Goal: Task Accomplishment & Management: Manage account settings

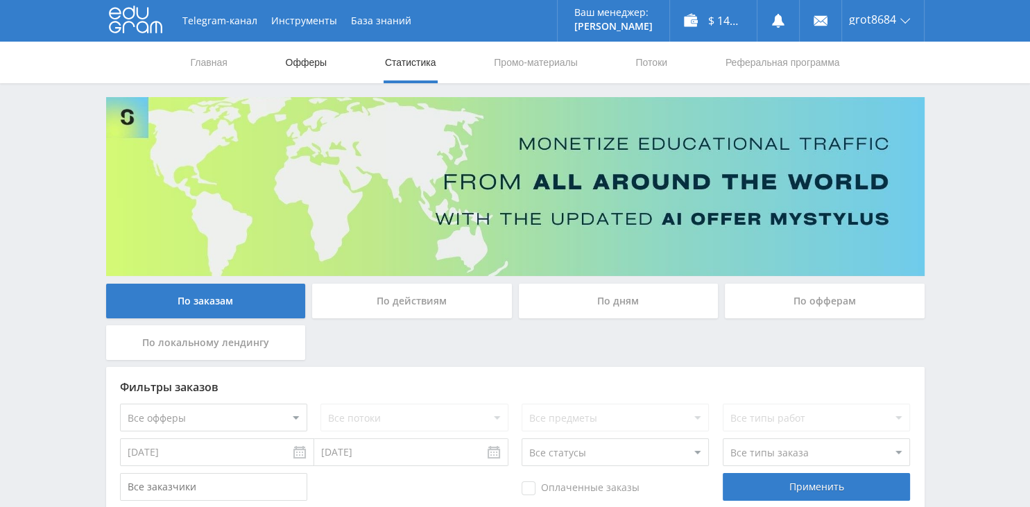
click at [304, 66] on link "Офферы" at bounding box center [306, 63] width 44 height 42
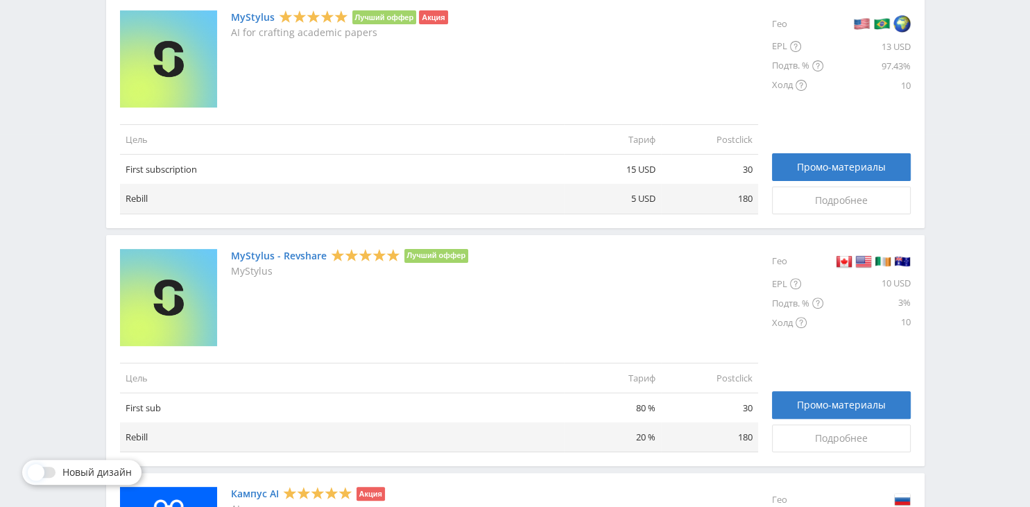
scroll to position [80, 0]
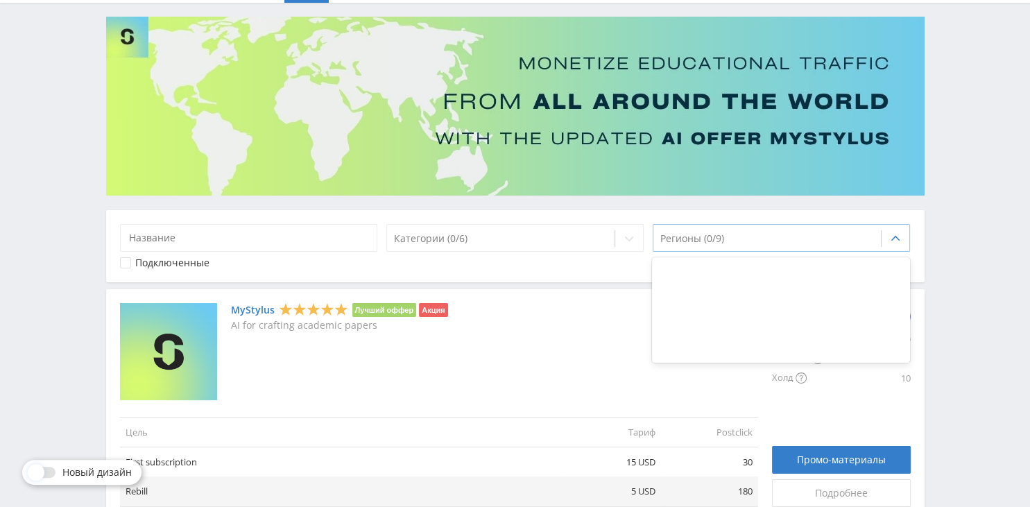
click at [678, 243] on div at bounding box center [767, 239] width 214 height 14
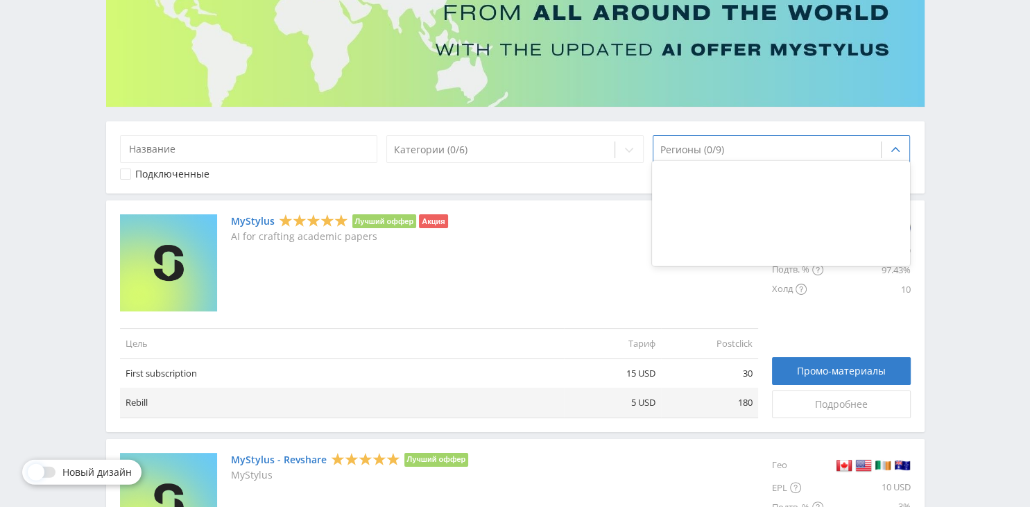
scroll to position [177, 0]
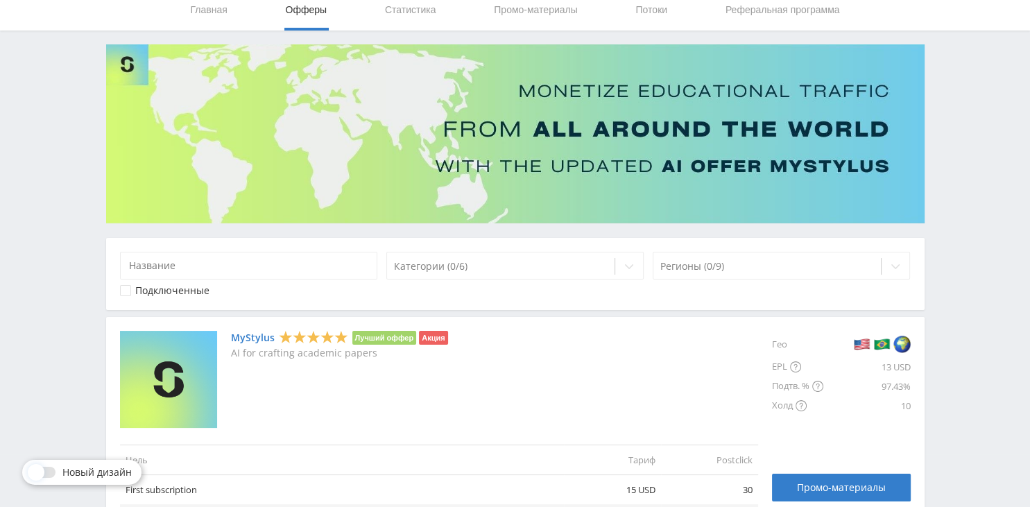
scroll to position [0, 0]
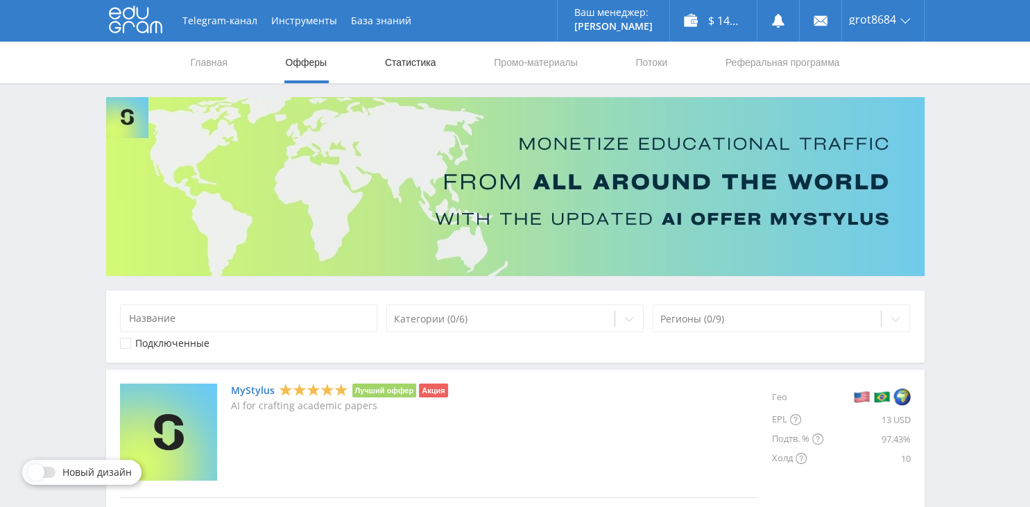
click at [424, 61] on link "Статистика" at bounding box center [411, 63] width 54 height 42
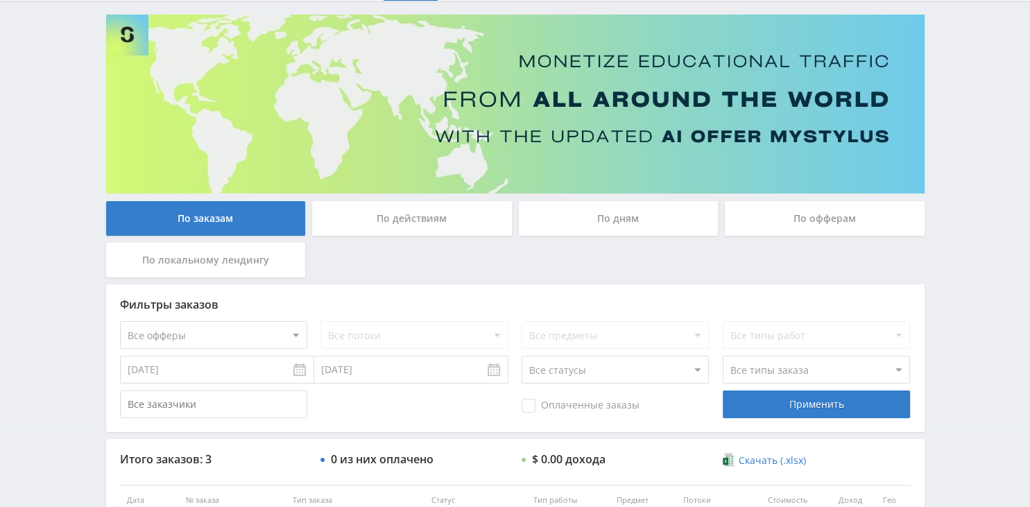
scroll to position [219, 0]
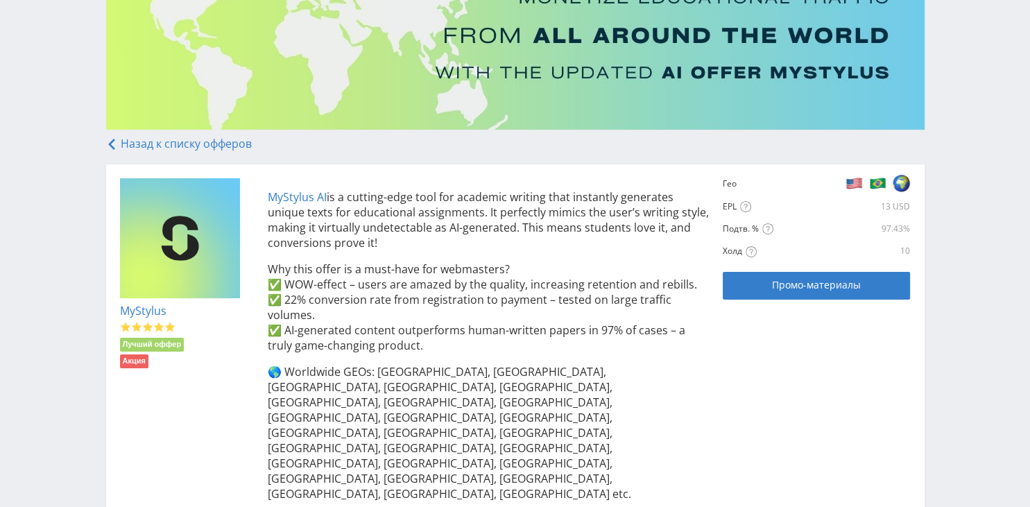
scroll to position [320, 0]
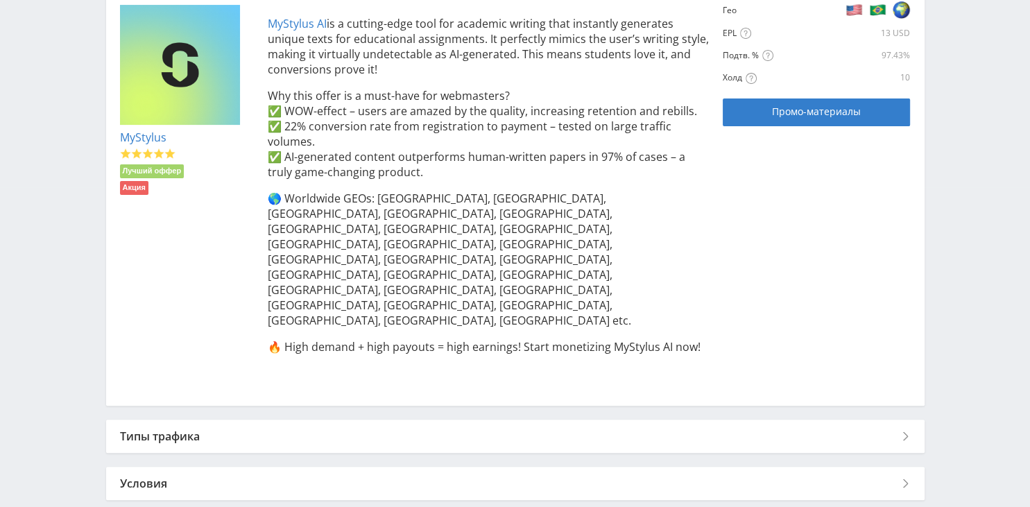
click at [735, 420] on div "Типы трафика" at bounding box center [515, 436] width 818 height 33
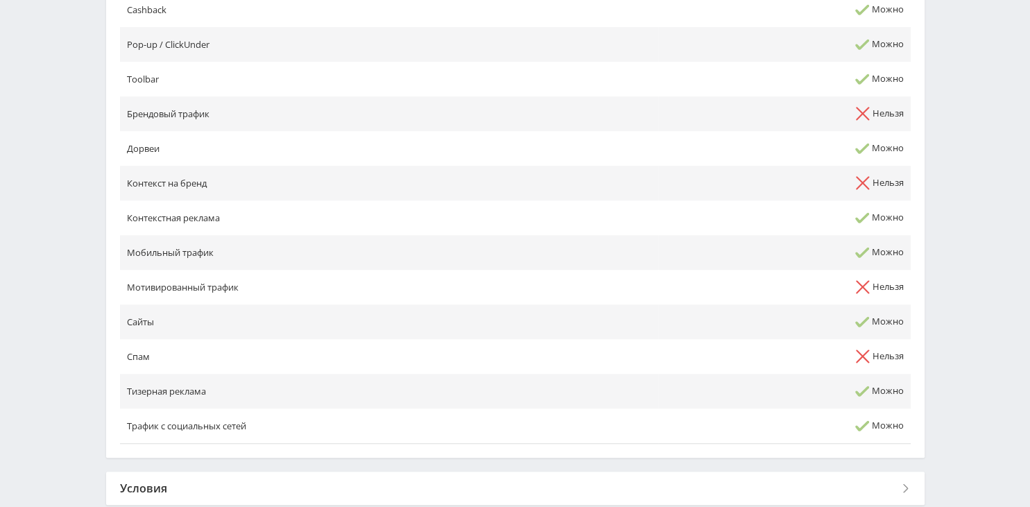
scroll to position [789, 0]
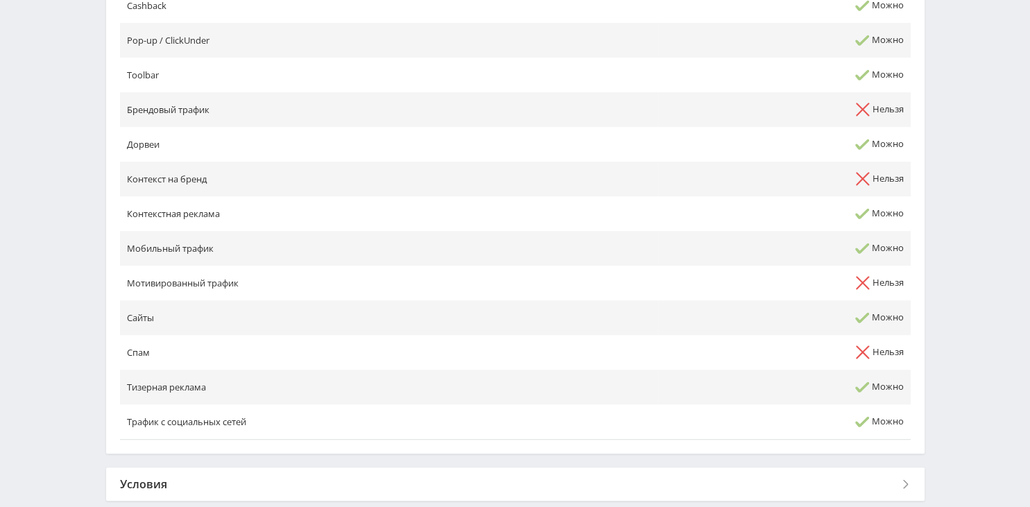
click at [746, 467] on div "Условия" at bounding box center [515, 483] width 818 height 33
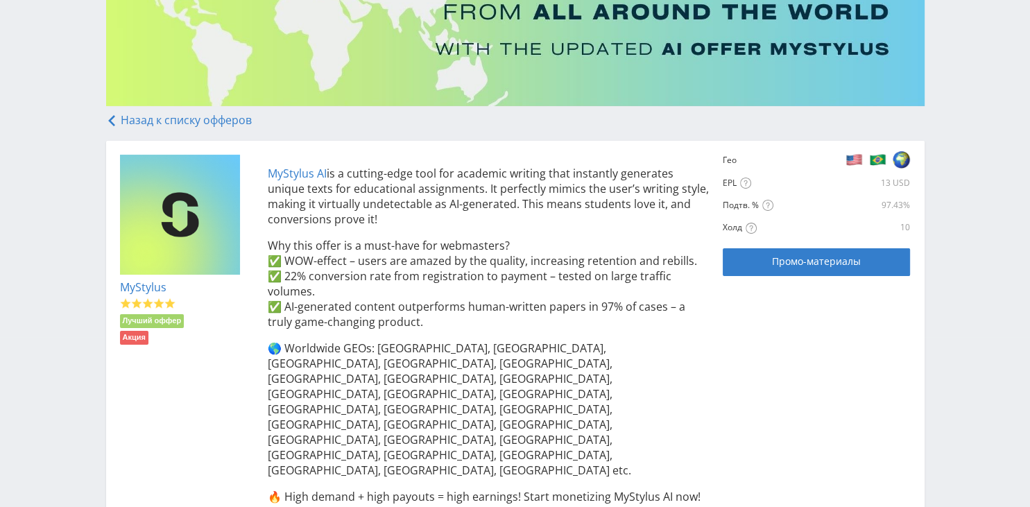
scroll to position [0, 0]
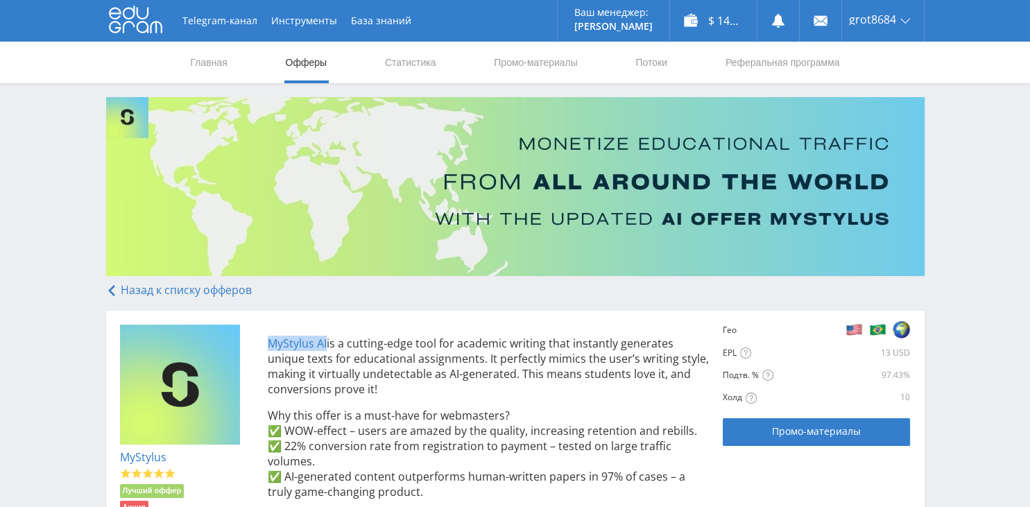
drag, startPoint x: 327, startPoint y: 344, endPoint x: 270, endPoint y: 345, distance: 57.6
click at [270, 345] on p "MyStylus AI is a cutting-edge tool for academic writing that instantly generate…" at bounding box center [489, 366] width 442 height 61
copy link "MyStylus AI"
click at [420, 62] on link "Статистика" at bounding box center [411, 63] width 54 height 42
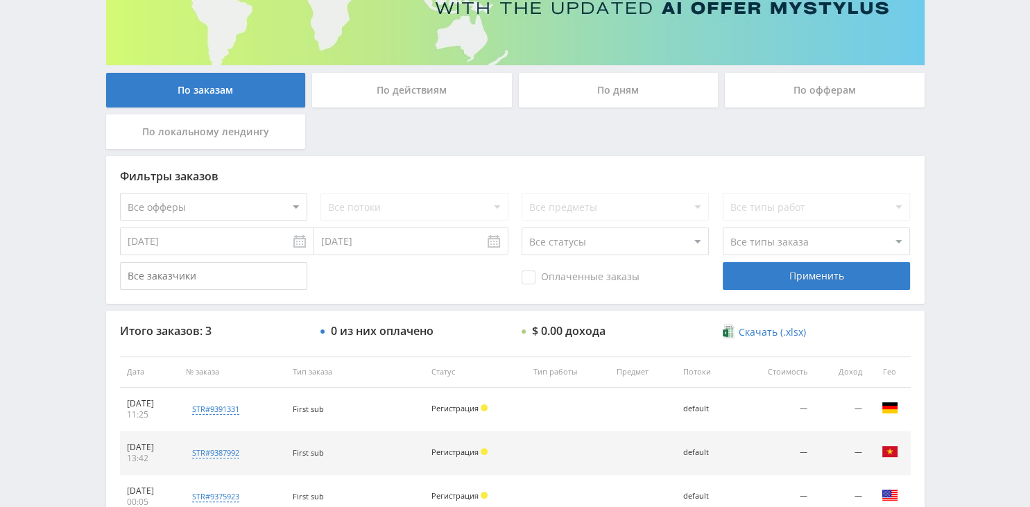
scroll to position [293, 0]
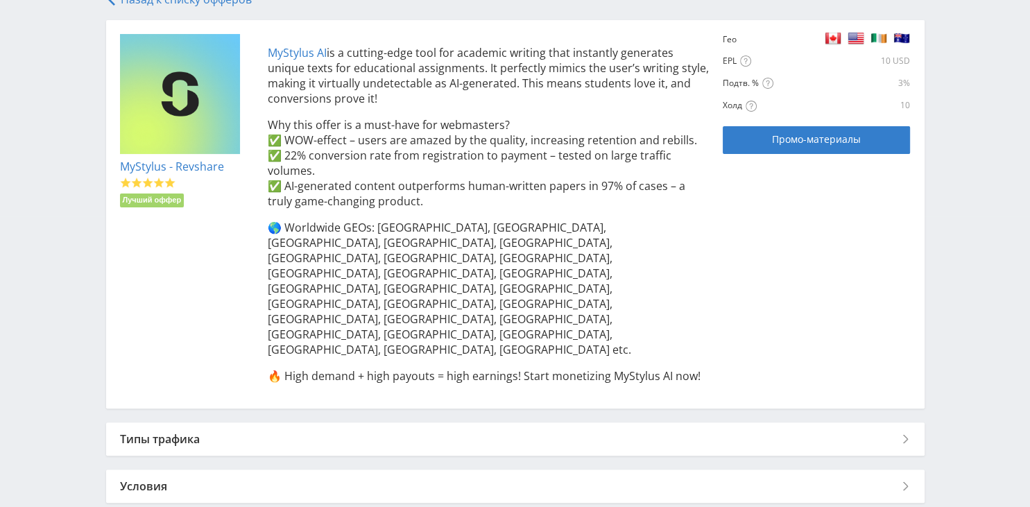
scroll to position [293, 0]
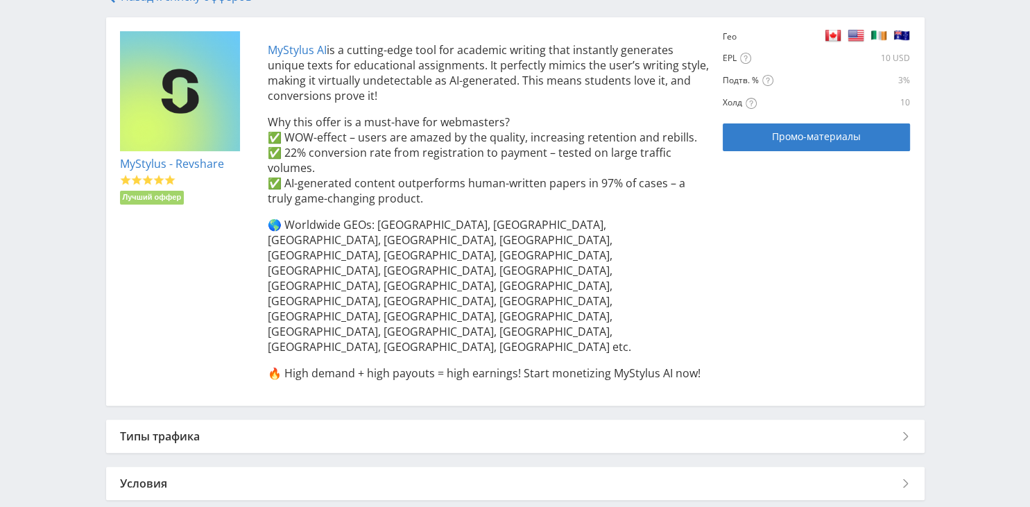
click at [661, 467] on div "Условия" at bounding box center [515, 483] width 818 height 33
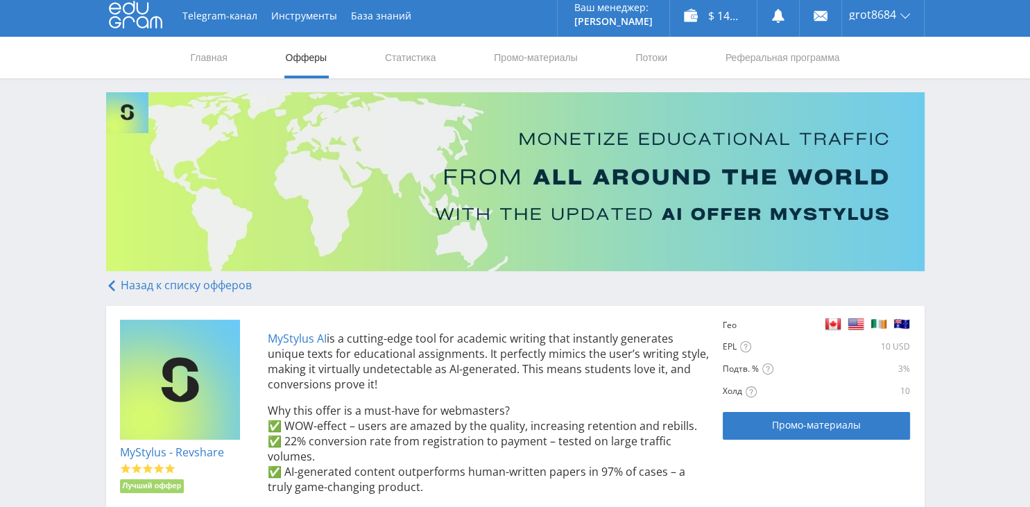
scroll to position [0, 0]
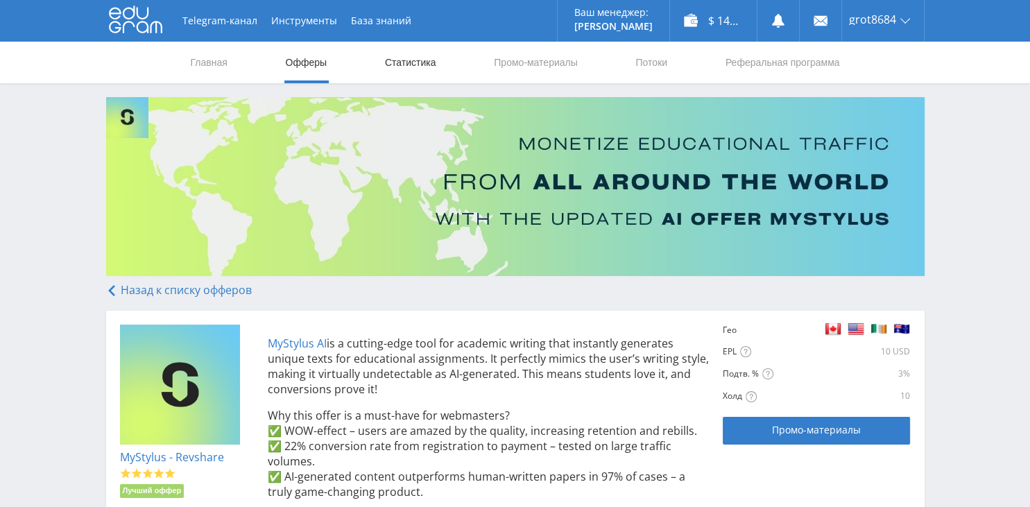
click at [429, 62] on link "Статистика" at bounding box center [411, 63] width 54 height 42
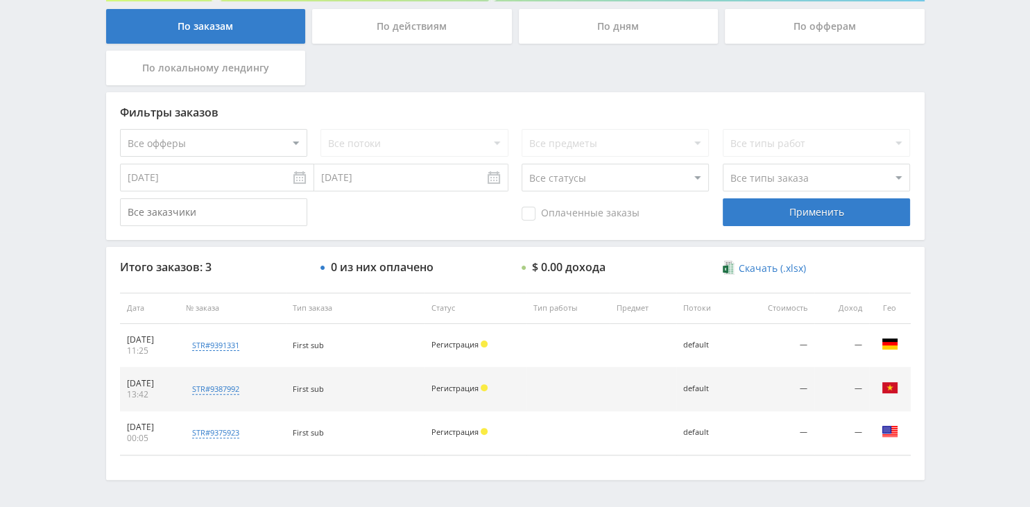
scroll to position [293, 0]
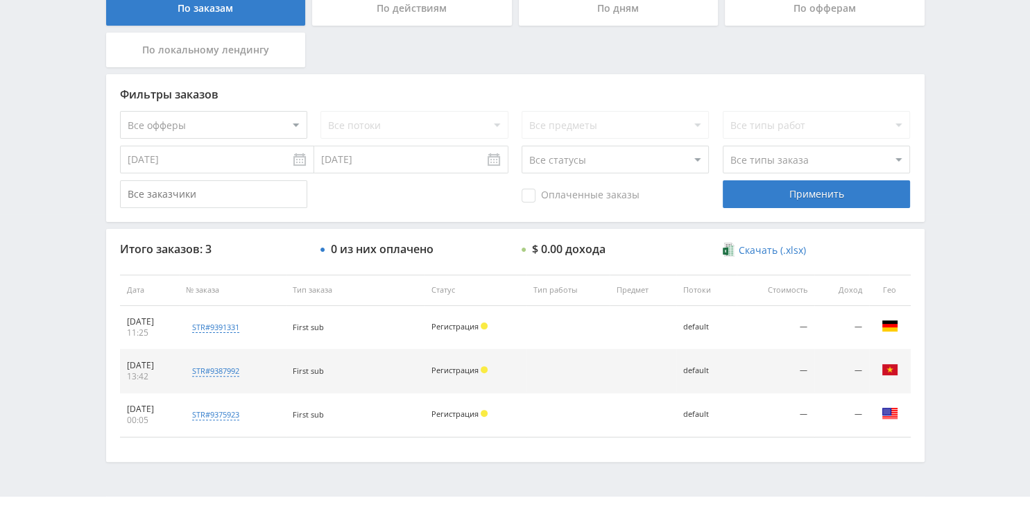
click at [488, 327] on span at bounding box center [484, 325] width 7 height 7
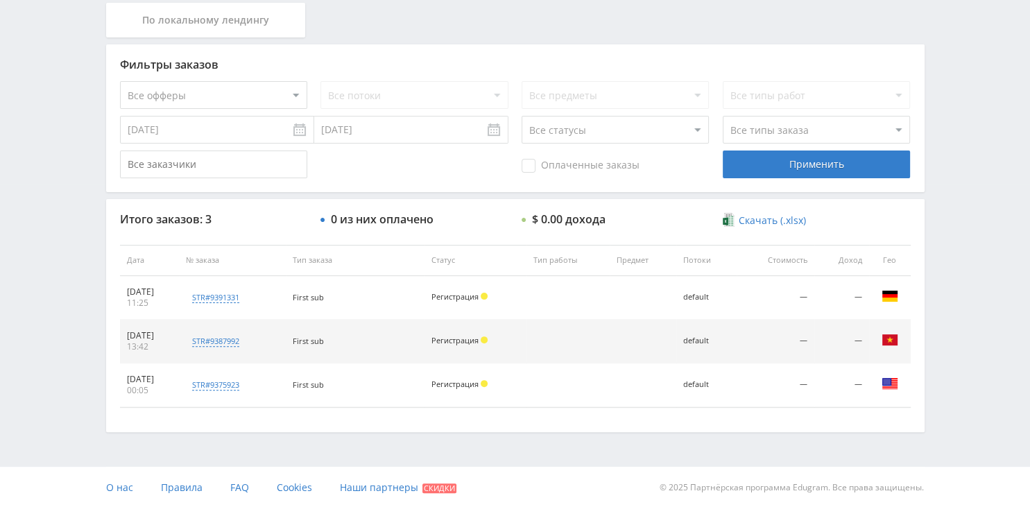
scroll to position [0, 0]
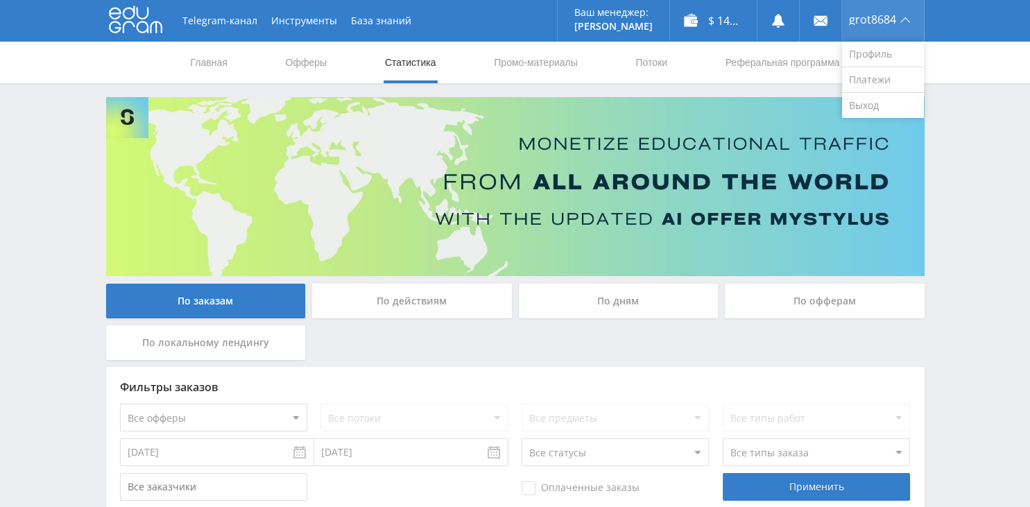
click at [907, 26] on div "grot8684" at bounding box center [883, 21] width 82 height 42
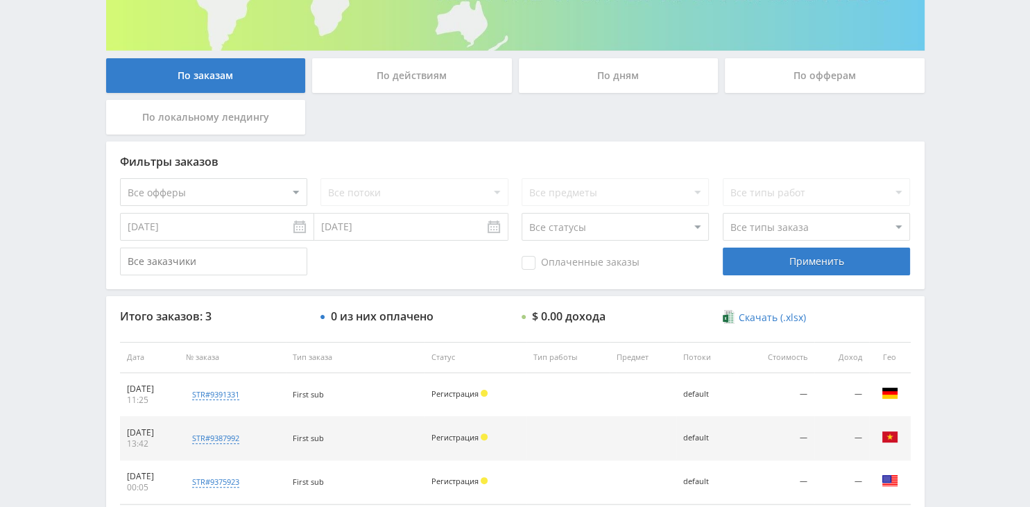
scroll to position [293, 0]
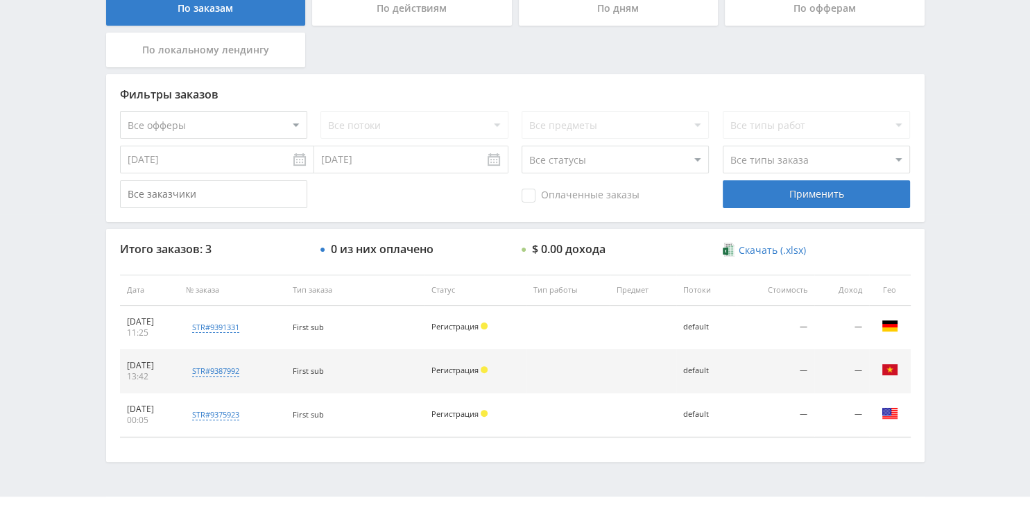
click at [212, 155] on input "[DATE]" at bounding box center [217, 160] width 194 height 28
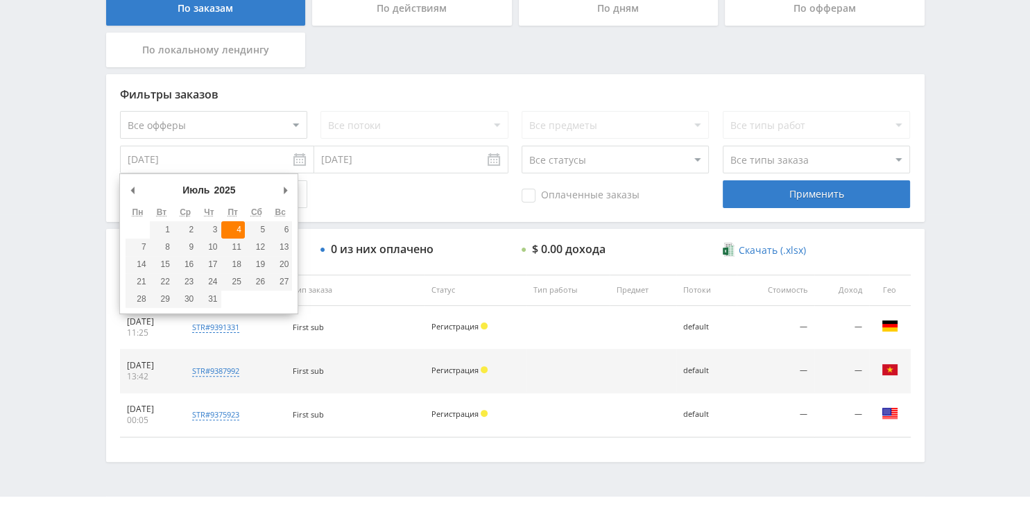
type input "04.07.2025"
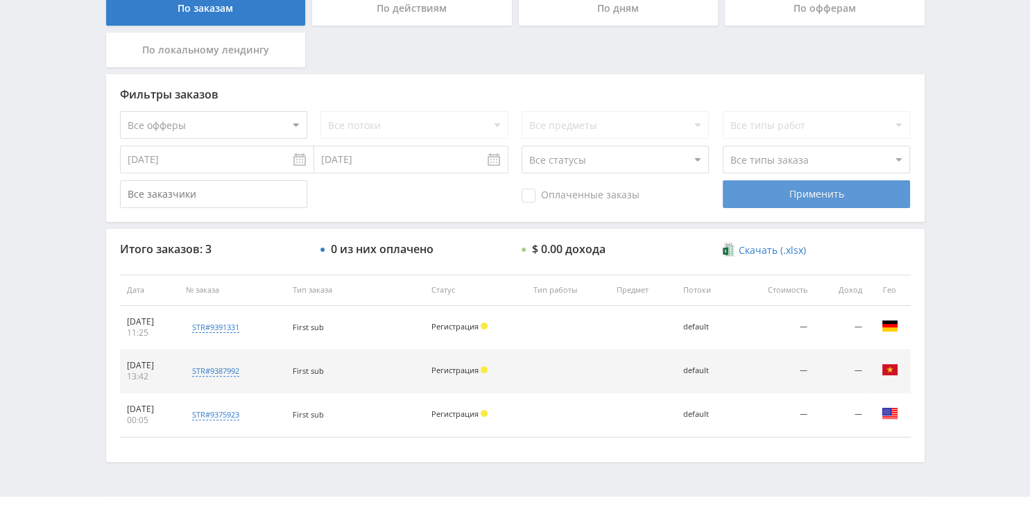
click at [841, 196] on div "Применить" at bounding box center [816, 194] width 187 height 28
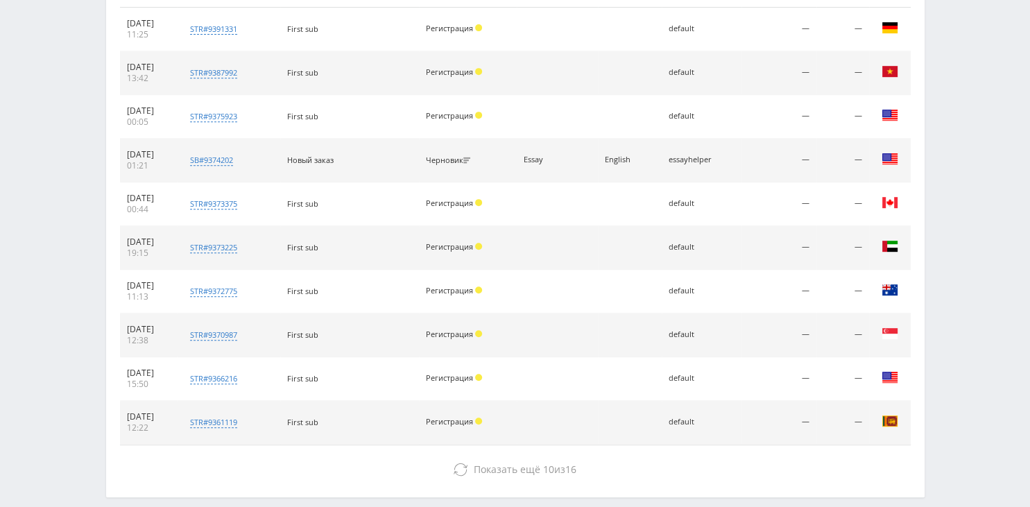
scroll to position [631, 0]
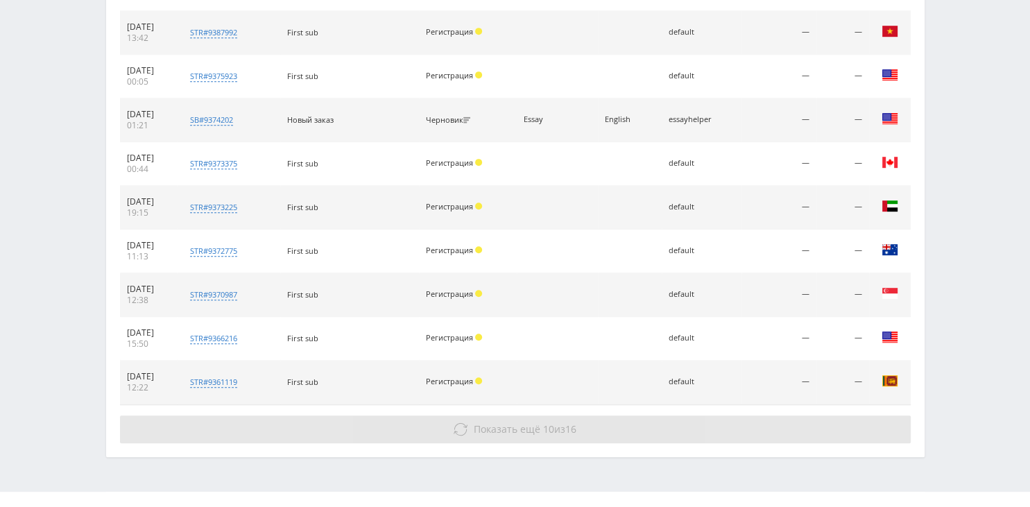
click at [534, 430] on span "Показать ещё" at bounding box center [507, 428] width 67 height 13
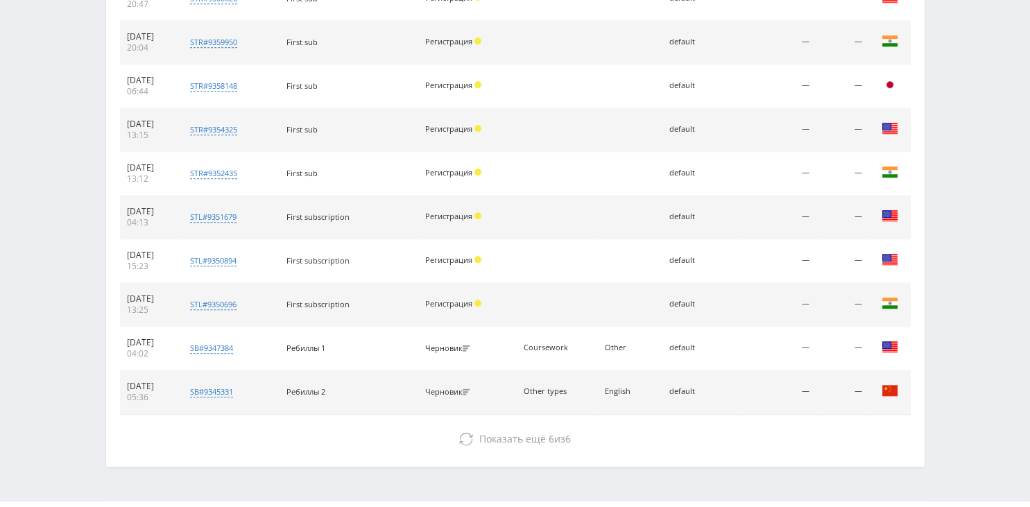
scroll to position [1071, 0]
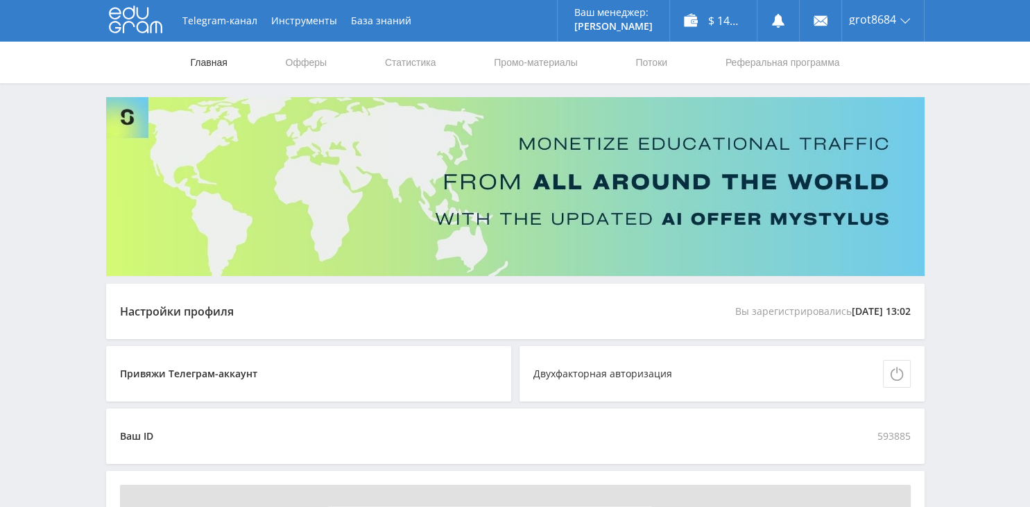
click at [208, 61] on link "Главная" at bounding box center [209, 63] width 40 height 42
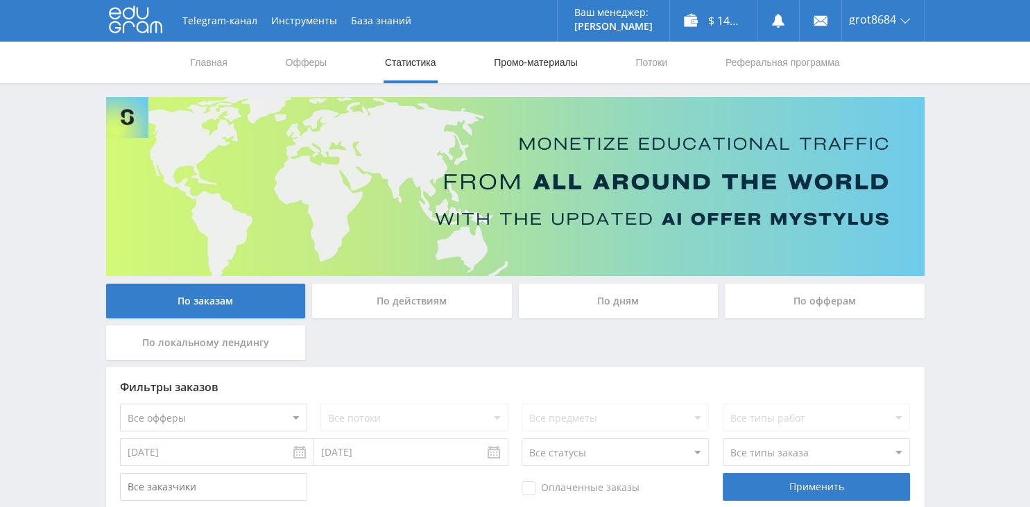
click at [515, 65] on link "Промо-материалы" at bounding box center [535, 63] width 86 height 42
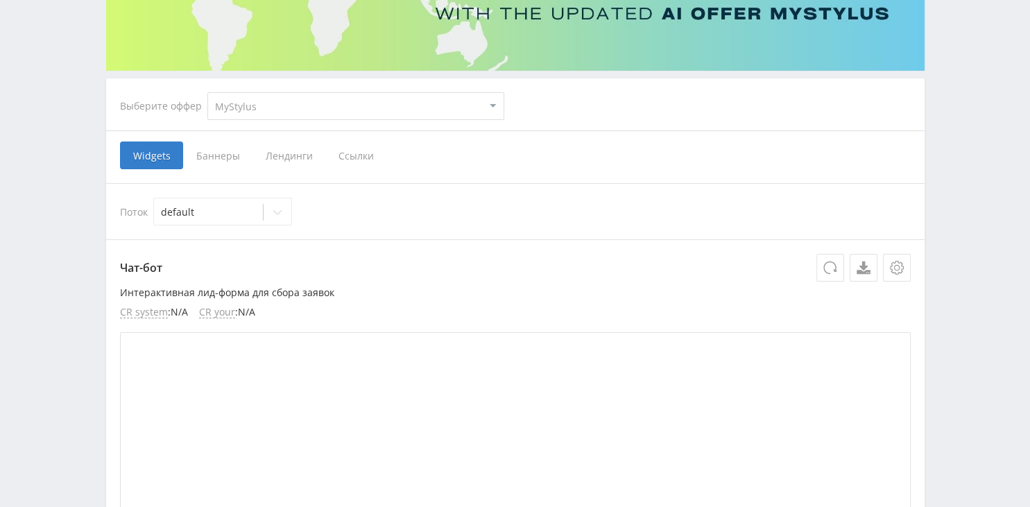
scroll to position [146, 0]
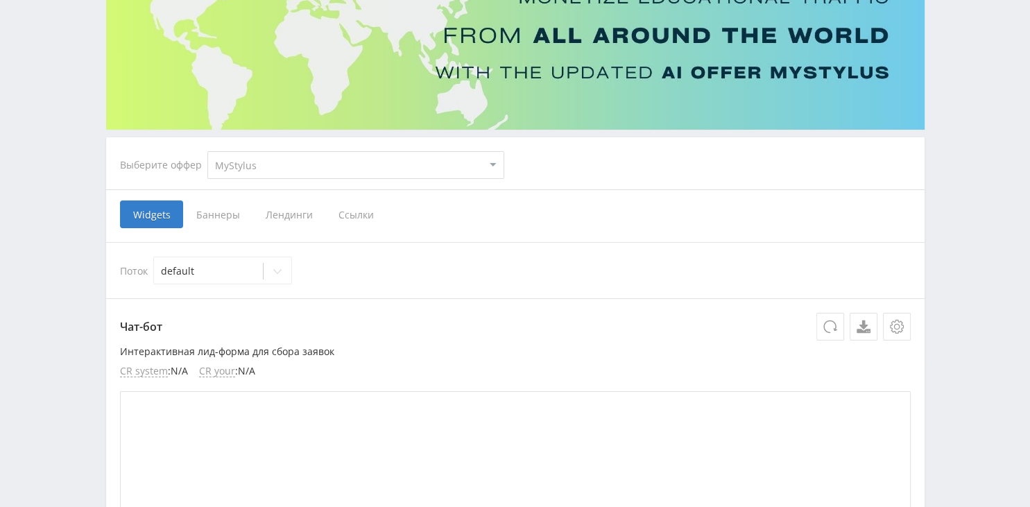
click at [226, 212] on span "Баннеры" at bounding box center [217, 214] width 69 height 28
click at [0, 0] on input "Баннеры" at bounding box center [0, 0] width 0 height 0
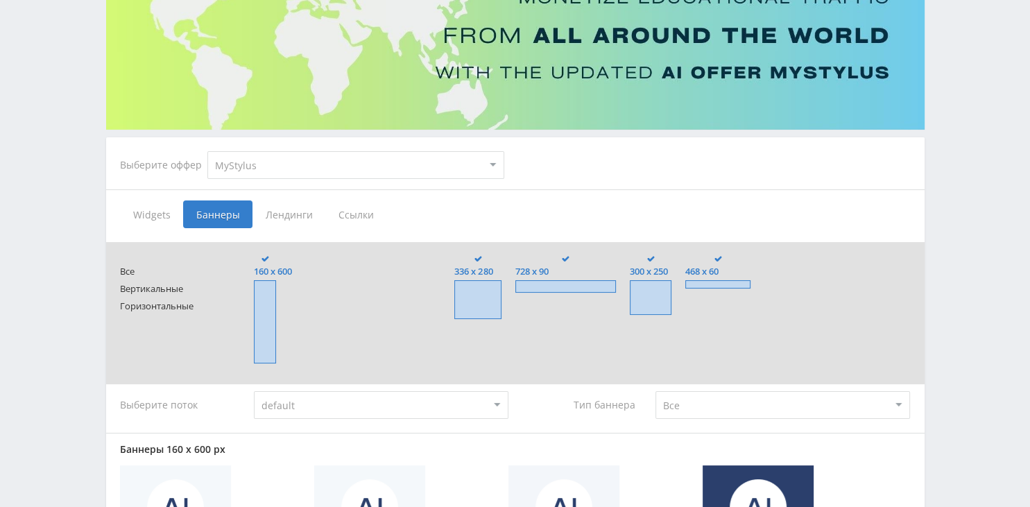
click at [279, 216] on span "Лендинги" at bounding box center [288, 214] width 73 height 28
click at [0, 0] on input "Лендинги" at bounding box center [0, 0] width 0 height 0
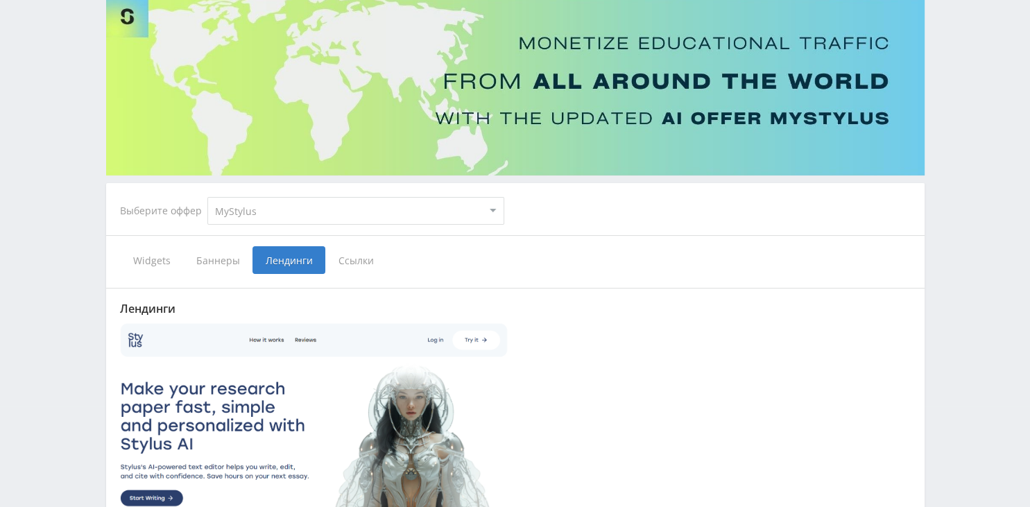
click at [345, 257] on span "Ссылки" at bounding box center [356, 260] width 62 height 28
click at [0, 0] on input "Ссылки" at bounding box center [0, 0] width 0 height 0
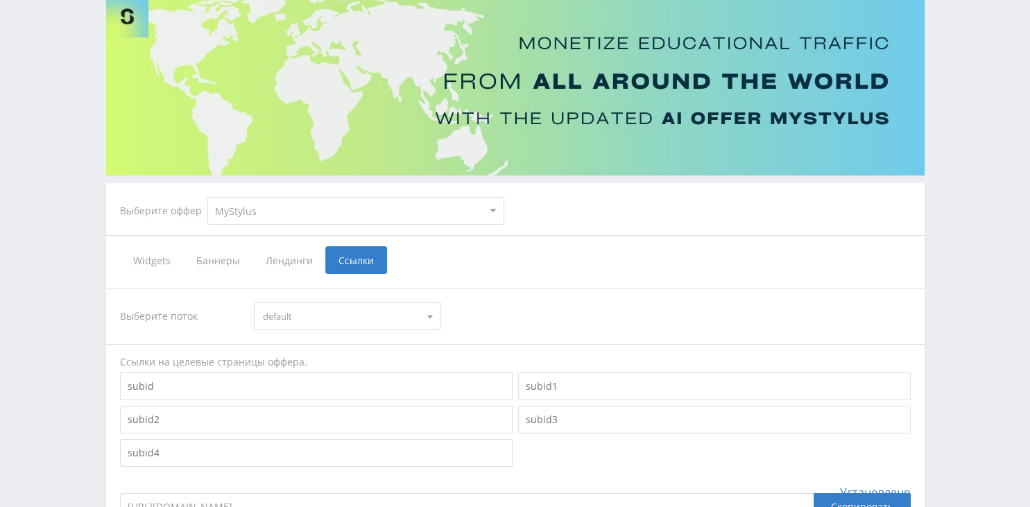
click at [164, 258] on span "Widgets" at bounding box center [151, 260] width 63 height 28
click at [0, 0] on input "Widgets" at bounding box center [0, 0] width 0 height 0
